Goal: Transaction & Acquisition: Purchase product/service

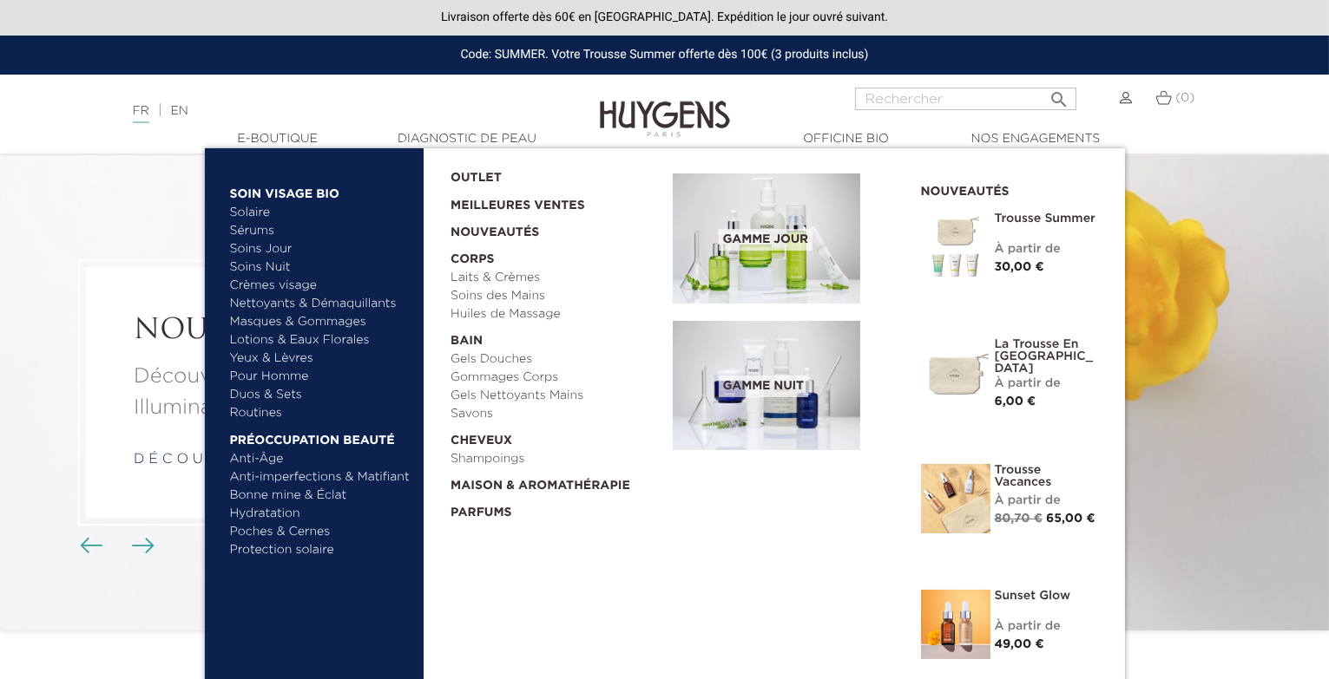
click at [262, 462] on link "Anti-Âge" at bounding box center [320, 459] width 181 height 18
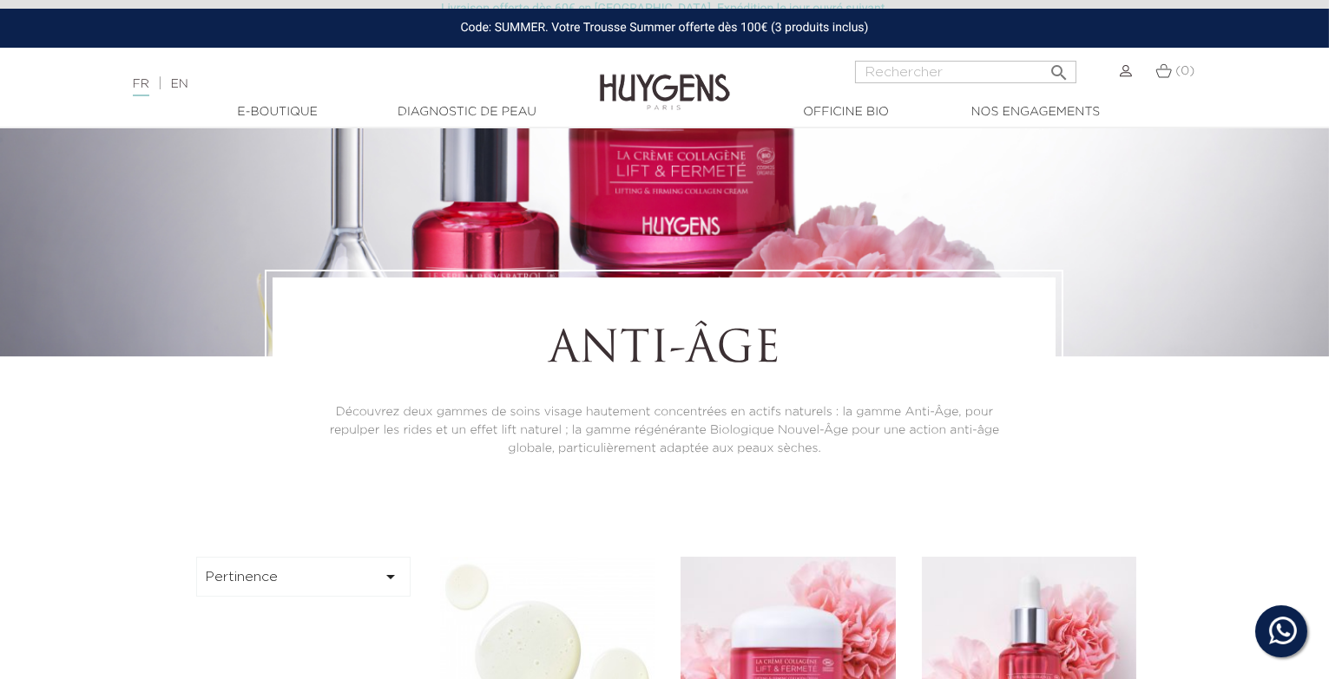
scroll to position [380, 0]
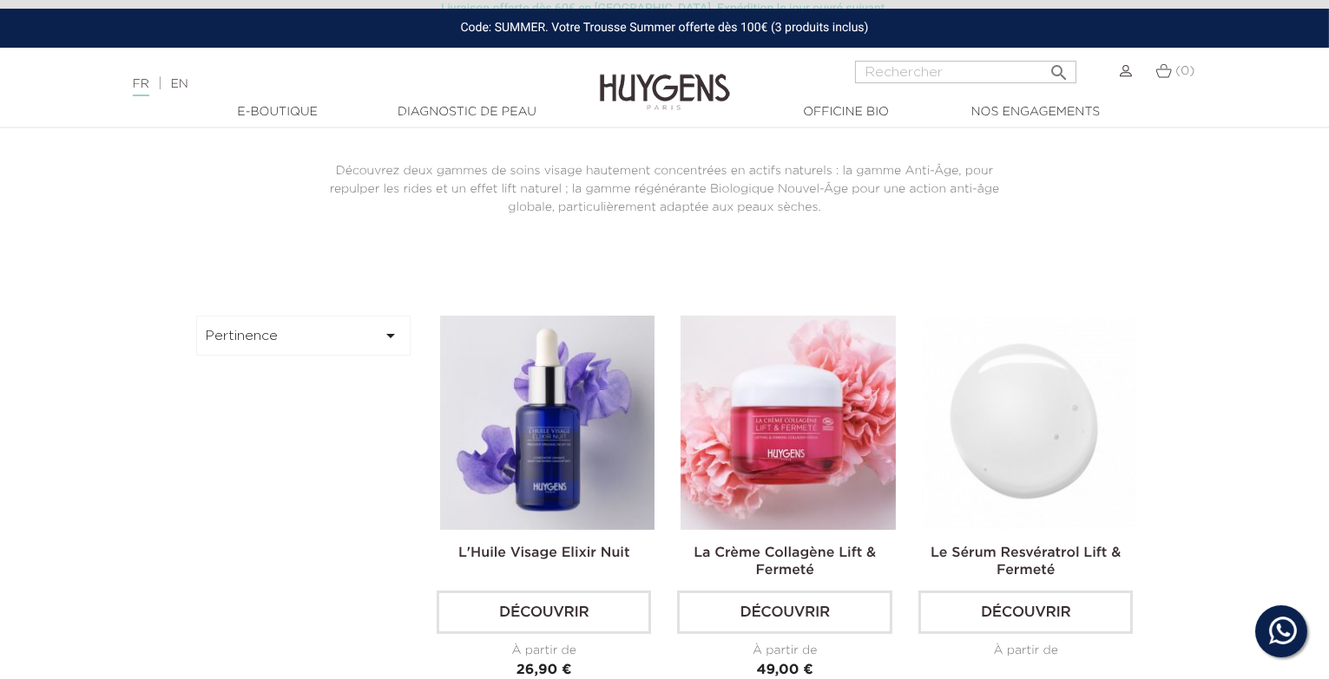
click at [975, 450] on img at bounding box center [1029, 423] width 214 height 214
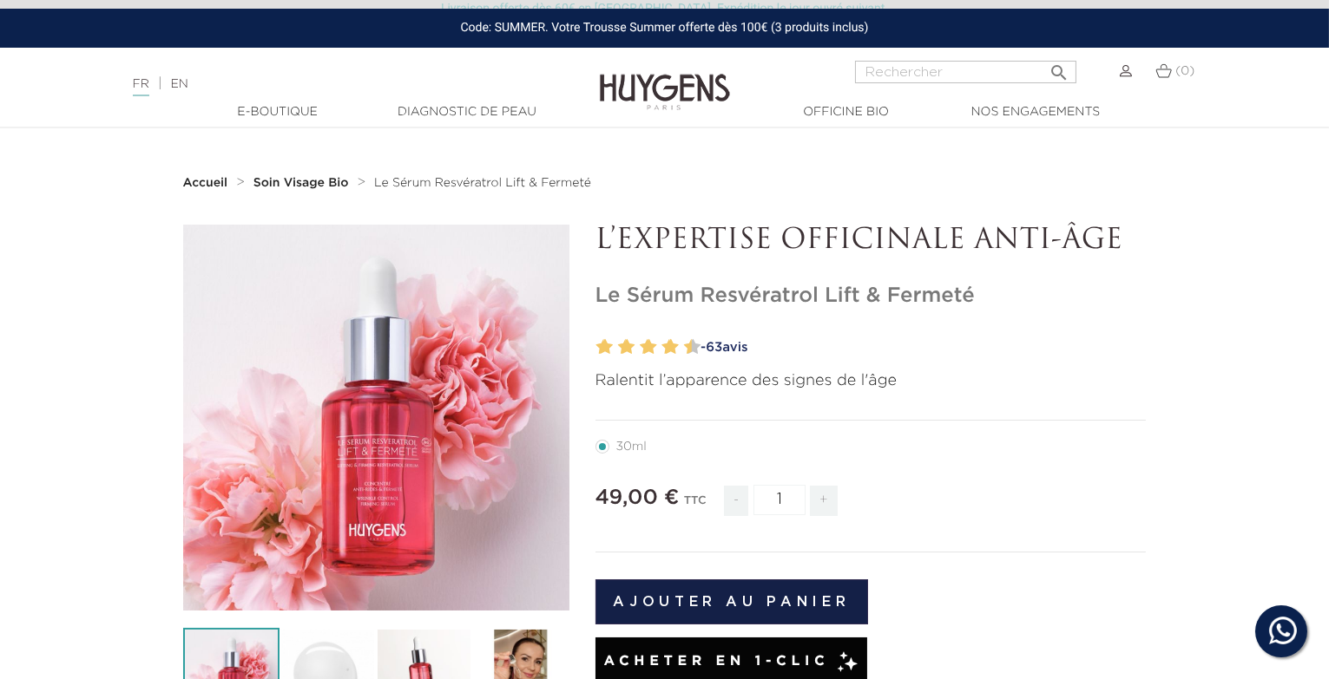
scroll to position [215, 0]
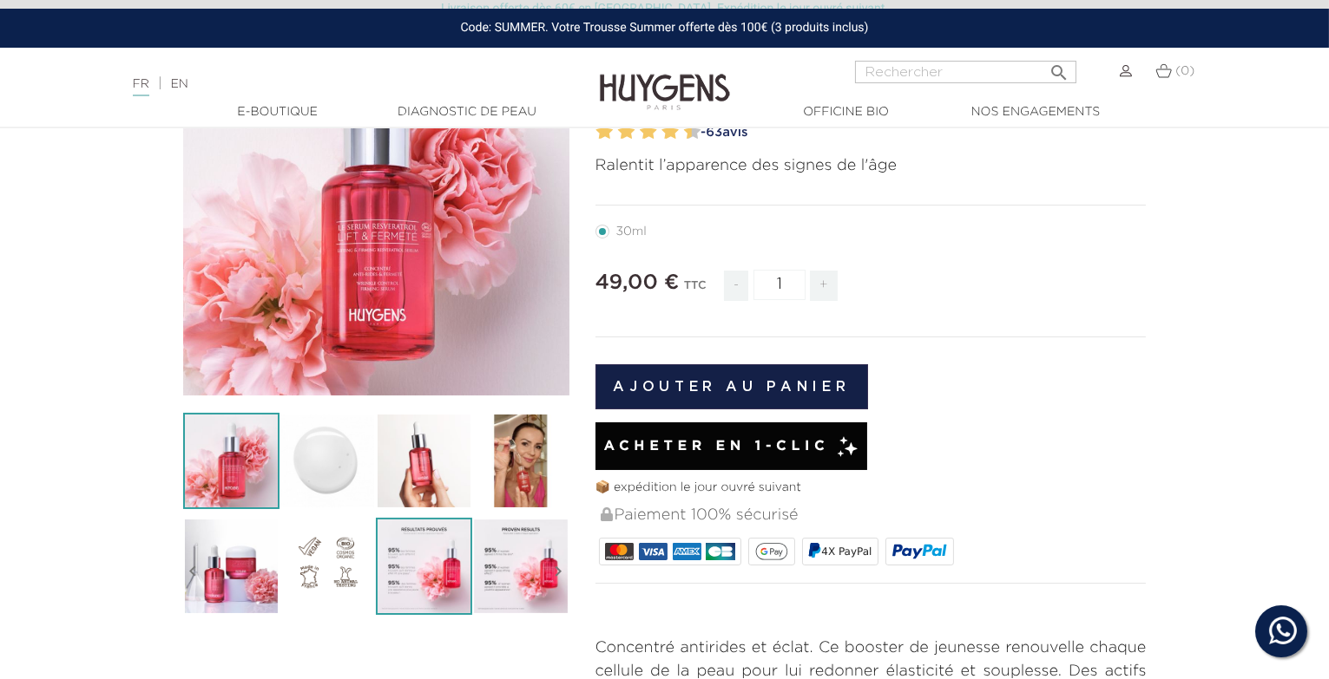
click at [423, 559] on img at bounding box center [424, 566] width 96 height 96
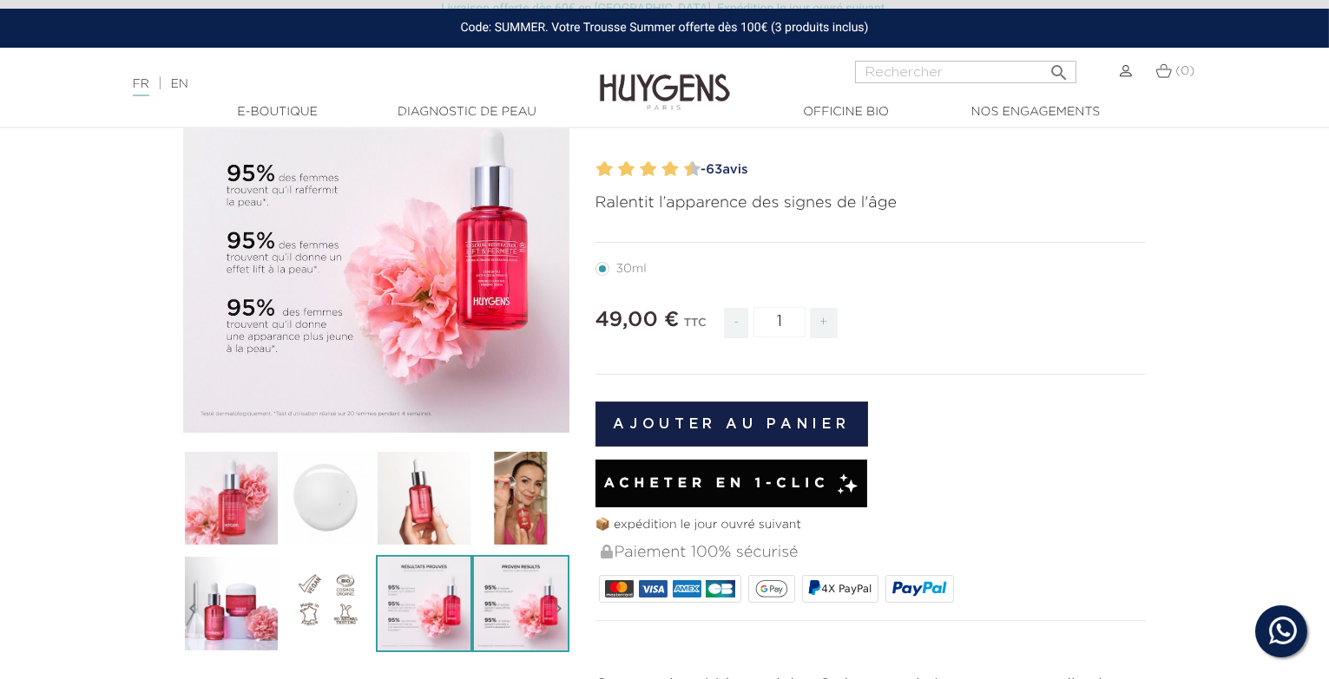
scroll to position [177, 0]
